Goal: Navigation & Orientation: Go to known website

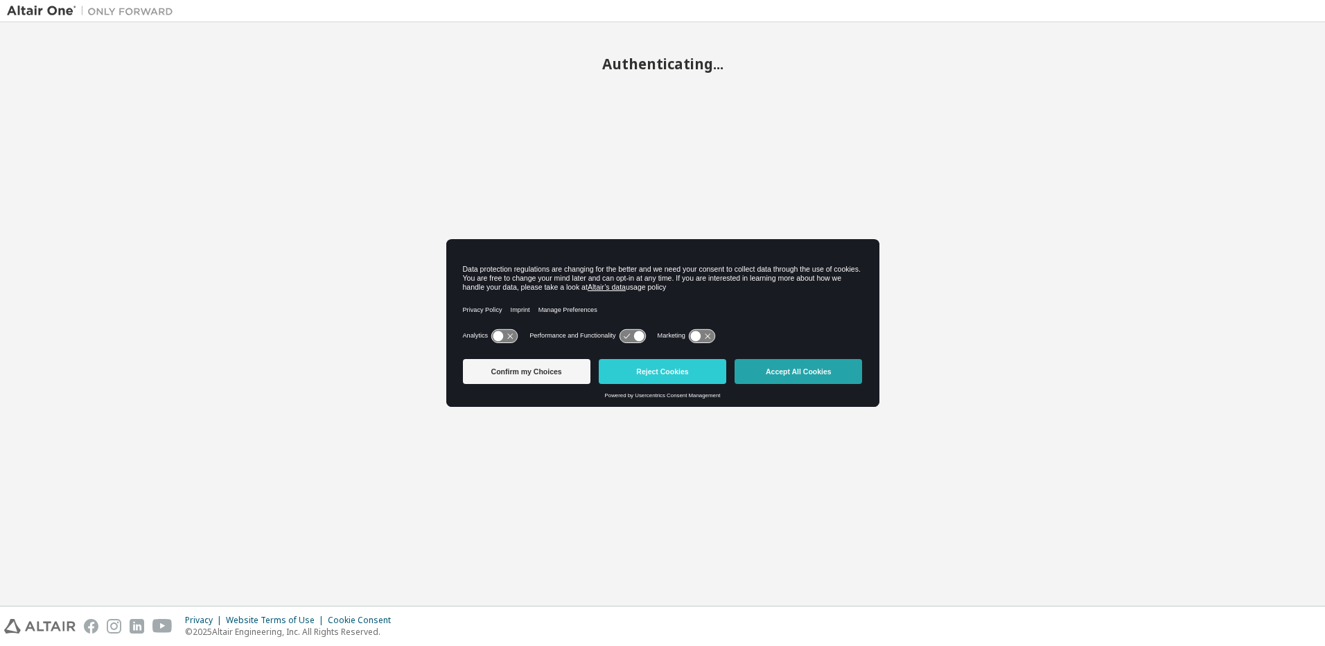
click at [795, 369] on button "Accept All Cookies" at bounding box center [799, 371] width 128 height 25
